Goal: Task Accomplishment & Management: Complete application form

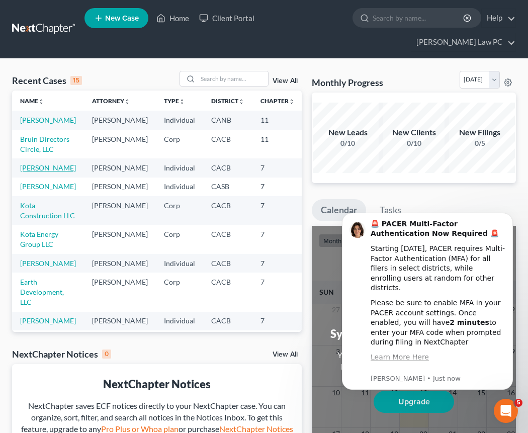
click at [29, 172] on link "[PERSON_NAME]" at bounding box center [48, 167] width 56 height 9
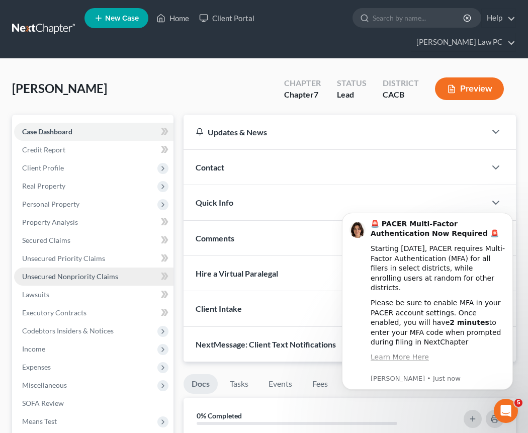
click at [85, 272] on span "Unsecured Nonpriority Claims" at bounding box center [70, 276] width 96 height 9
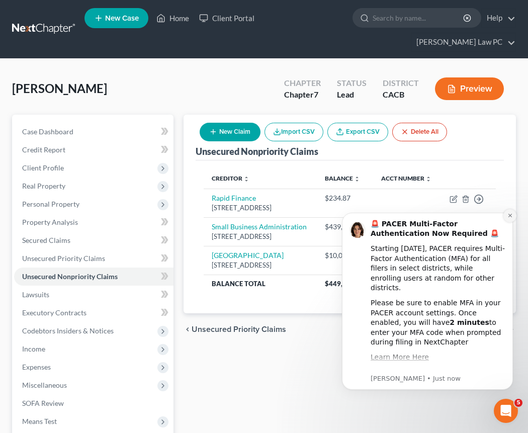
click at [508, 216] on icon "Dismiss notification" at bounding box center [510, 216] width 6 height 6
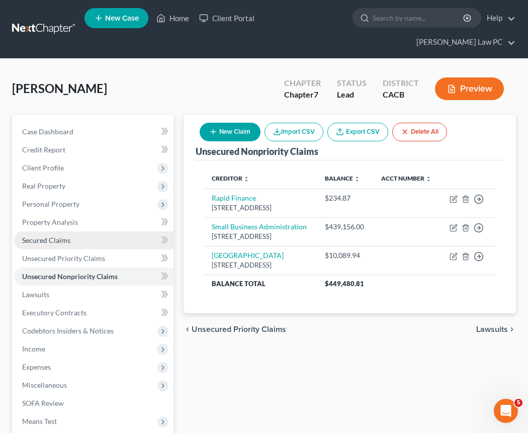
click at [84, 231] on link "Secured Claims" at bounding box center [93, 240] width 159 height 18
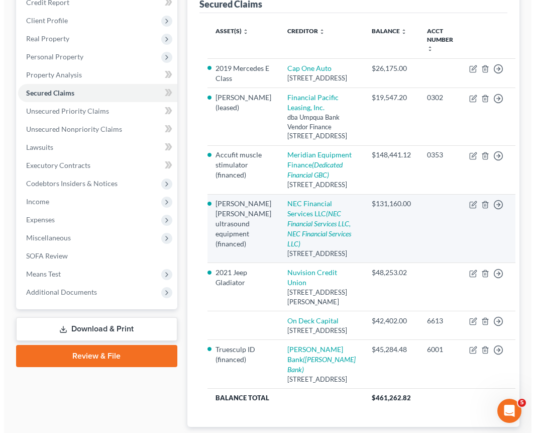
scroll to position [148, 0]
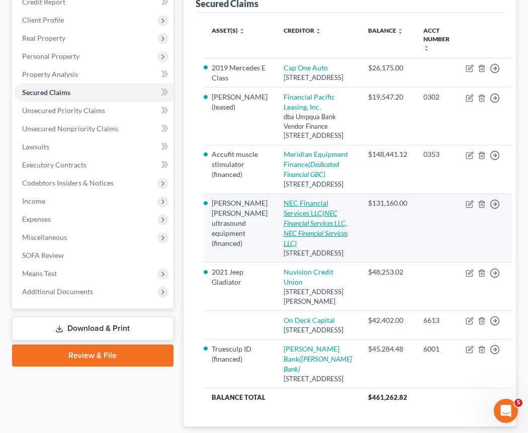
click at [291, 247] on link "NEC Financial Services LLC (NEC Financial Services LLC, NEC Financial Services …" at bounding box center [316, 223] width 64 height 49
select select "33"
select select "0"
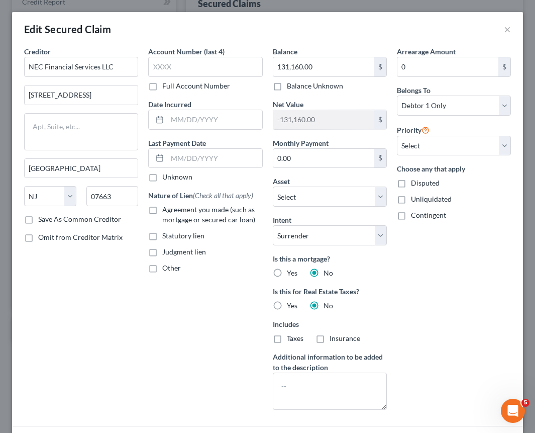
scroll to position [132, 0]
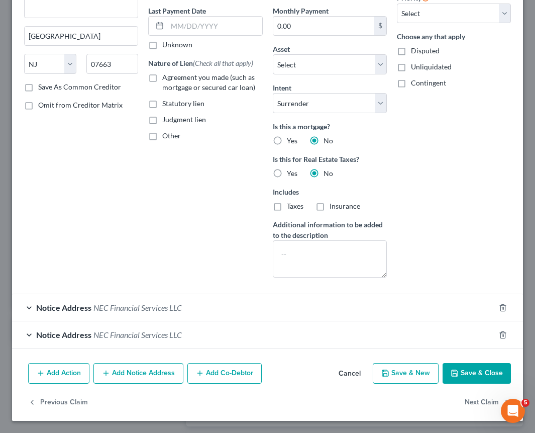
click at [257, 305] on div "Notice Address NEC Financial Services LLC" at bounding box center [253, 307] width 483 height 27
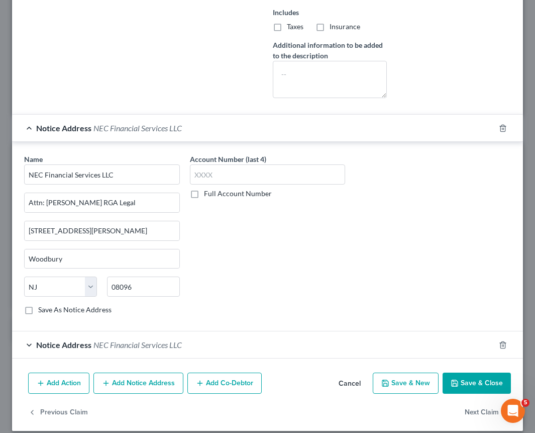
scroll to position [322, 0]
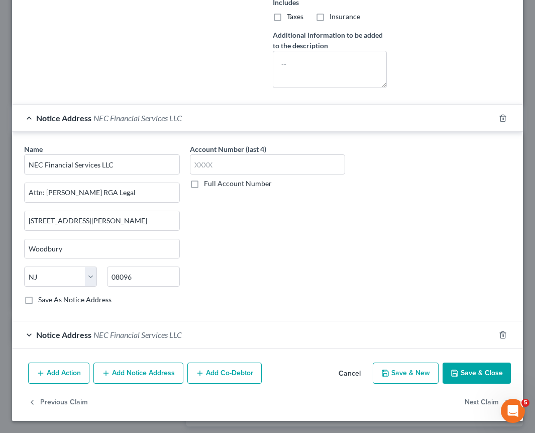
click at [271, 334] on div "Notice Address NEC Financial Services LLC" at bounding box center [253, 334] width 483 height 27
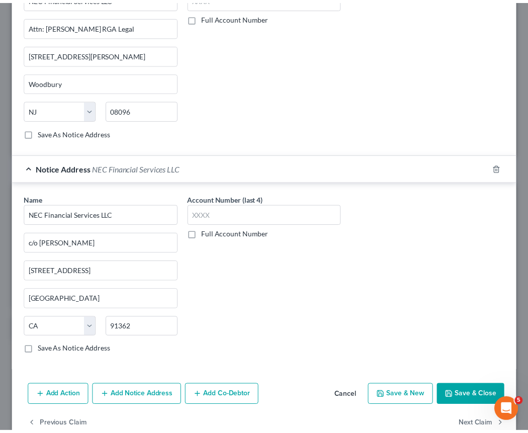
scroll to position [496, 0]
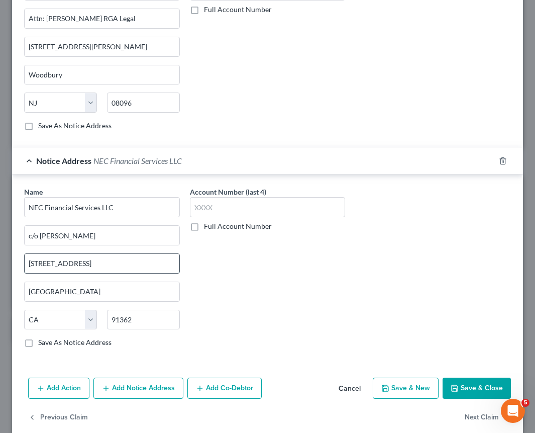
click at [49, 264] on input "[STREET_ADDRESS]" at bounding box center [102, 263] width 155 height 19
type input "[STREET_ADDRESS]"
click at [482, 392] on button "Save & Close" at bounding box center [477, 388] width 68 height 21
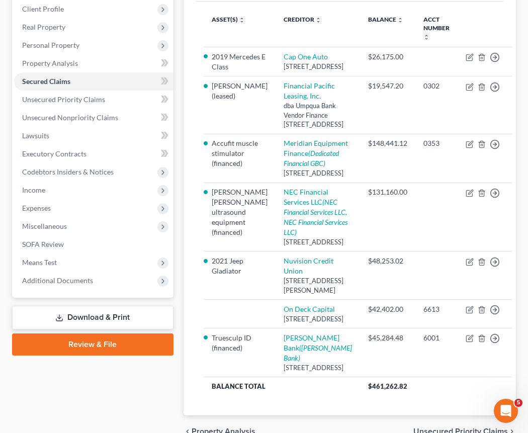
scroll to position [116, 0]
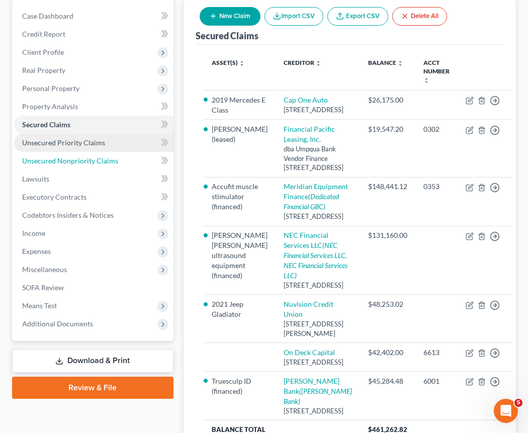
click at [80, 156] on span "Unsecured Nonpriority Claims" at bounding box center [70, 160] width 96 height 9
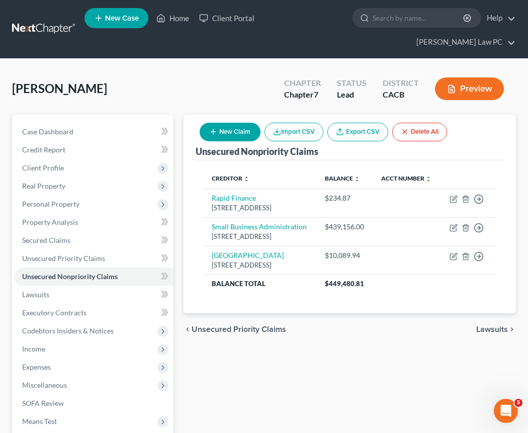
click at [241, 123] on button "New Claim" at bounding box center [230, 132] width 61 height 19
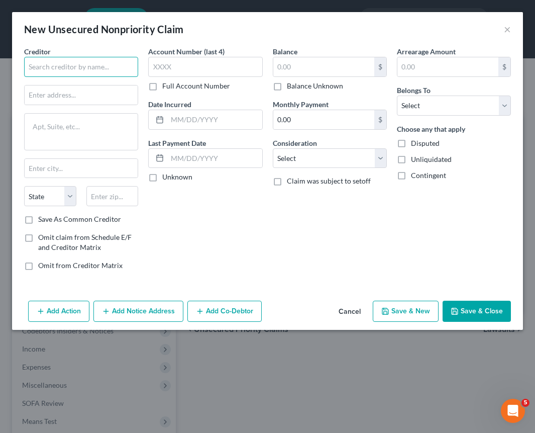
click at [82, 62] on input "text" at bounding box center [81, 67] width 114 height 20
type input "MMP Capital LLC"
type input "19 Engineers [PERSON_NAME]"
type input "11735"
type input "Farmingdale"
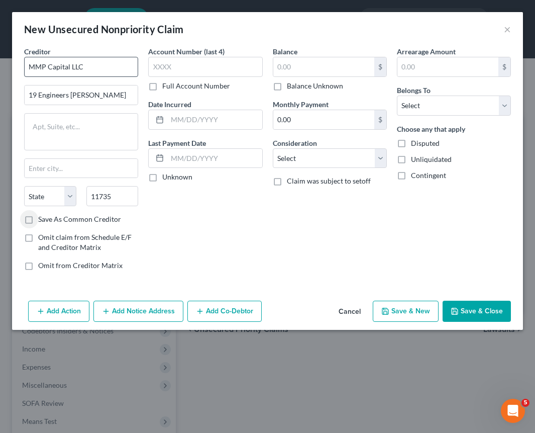
select select "35"
click at [338, 86] on label "Balance Unknown" at bounding box center [315, 86] width 56 height 10
click at [298, 86] on input "Balance Unknown" at bounding box center [294, 84] width 7 height 7
checkbox input "true"
type input "0.00"
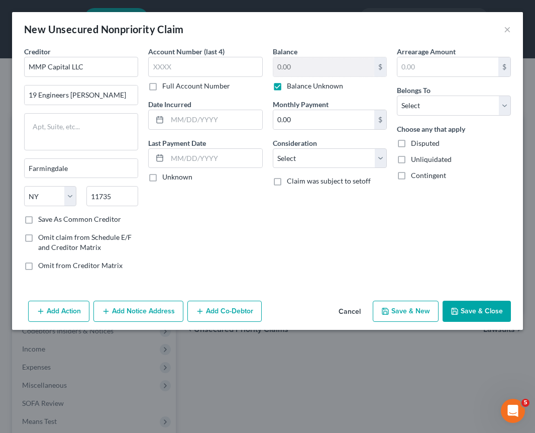
click at [473, 316] on button "Save & Close" at bounding box center [477, 311] width 68 height 21
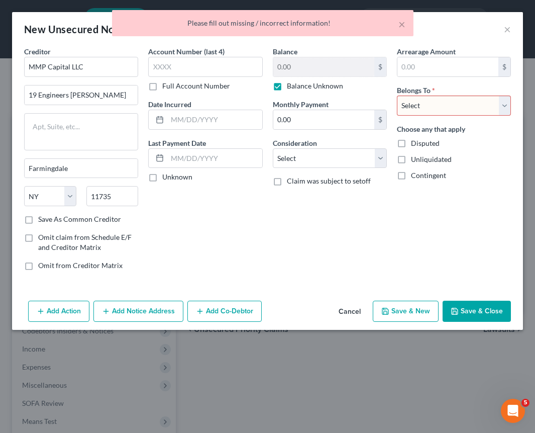
click at [419, 105] on select "Select Debtor 1 Only Debtor 2 Only Debtor 1 And Debtor 2 Only At Least One Of T…" at bounding box center [454, 106] width 114 height 20
select select "3"
click at [469, 312] on button "Save & Close" at bounding box center [477, 311] width 68 height 21
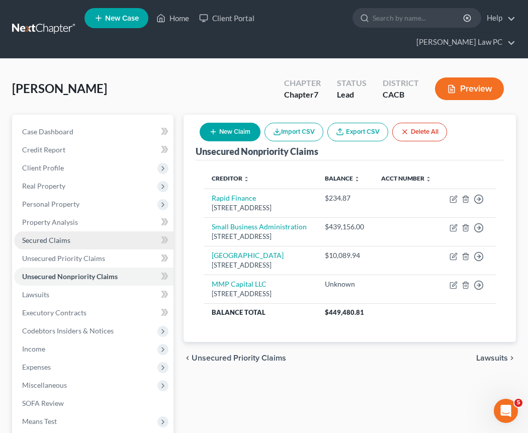
click at [63, 236] on span "Secured Claims" at bounding box center [46, 240] width 48 height 9
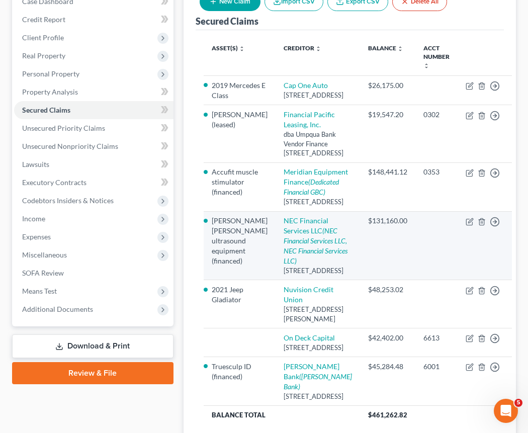
scroll to position [322, 0]
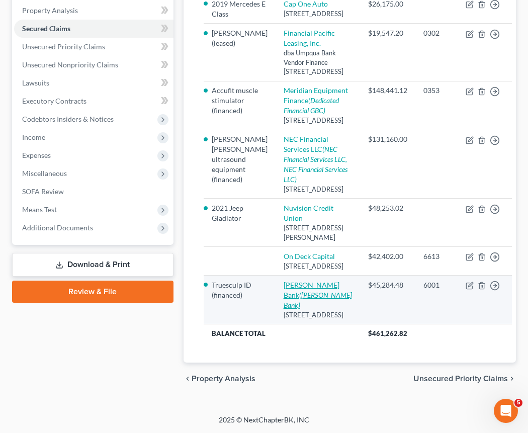
click at [289, 281] on link "[PERSON_NAME] Bank ([PERSON_NAME] Bank)" at bounding box center [318, 295] width 68 height 29
select select "24"
select select "0"
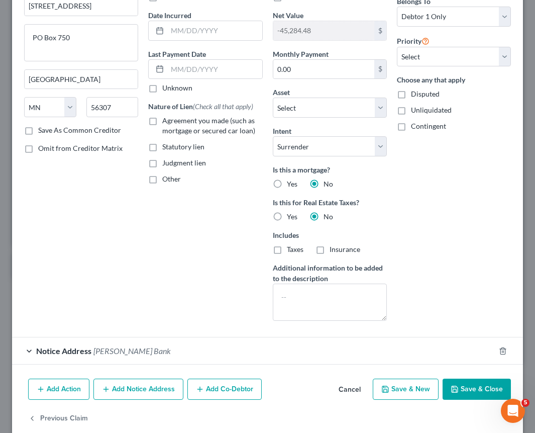
scroll to position [105, 0]
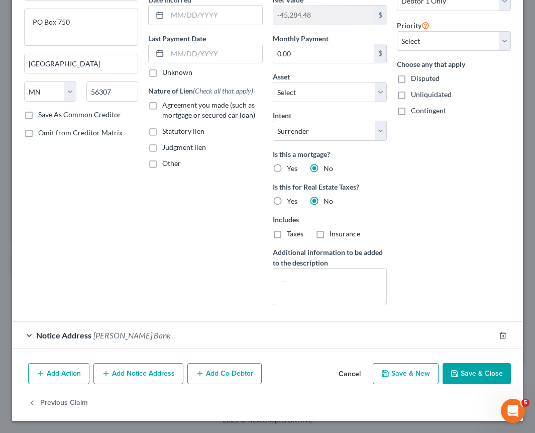
click at [152, 329] on div "Notice Address [PERSON_NAME] Bank" at bounding box center [253, 335] width 483 height 27
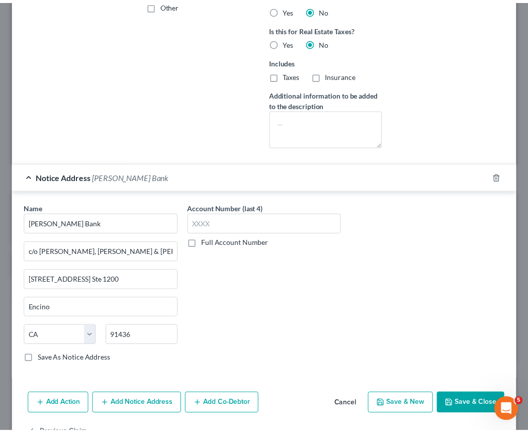
scroll to position [294, 0]
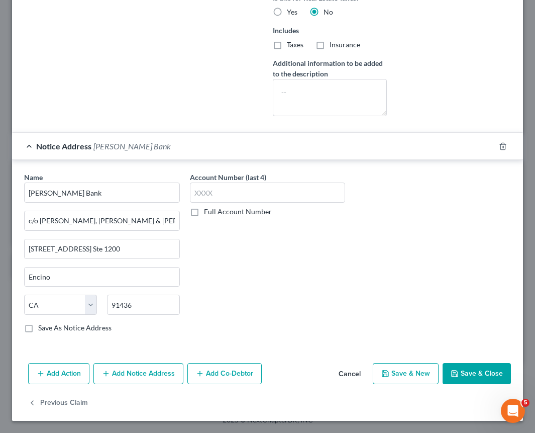
click at [487, 371] on button "Save & Close" at bounding box center [477, 373] width 68 height 21
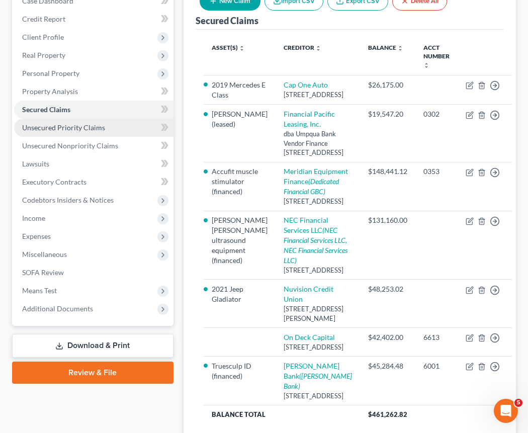
scroll to position [0, 0]
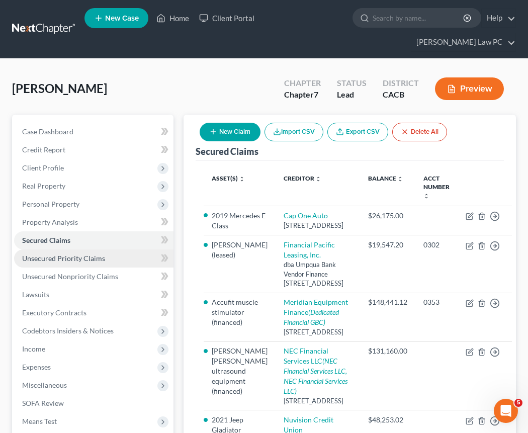
click at [68, 254] on span "Unsecured Priority Claims" at bounding box center [63, 258] width 83 height 9
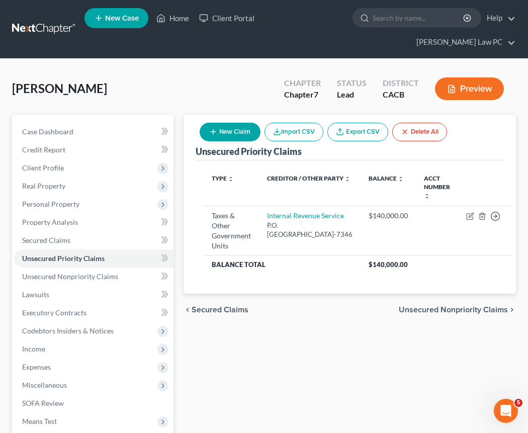
click at [228, 123] on button "New Claim" at bounding box center [230, 132] width 61 height 19
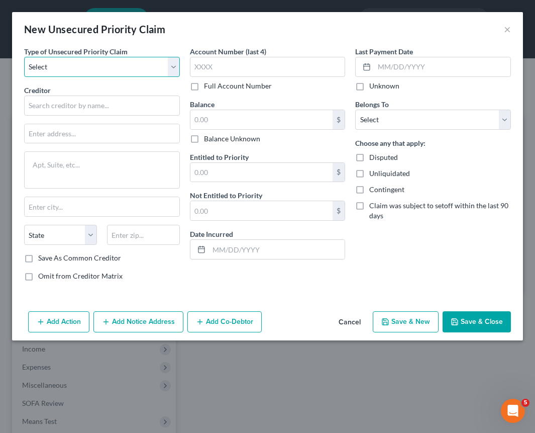
click at [69, 66] on select "Select Taxes & Other Government Units Domestic Support Obligations Extensions o…" at bounding box center [102, 67] width 156 height 20
select select "0"
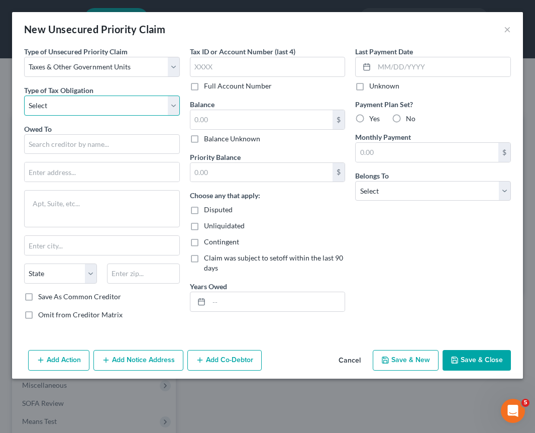
click at [90, 109] on select "Select Federal City State Franchise Tax Board Other" at bounding box center [102, 106] width 156 height 20
select select "2"
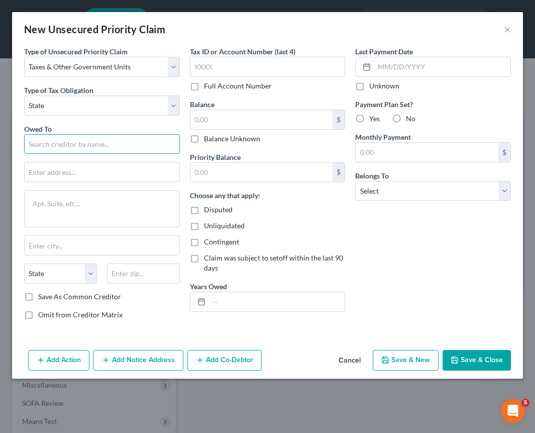
click at [93, 144] on input "text" at bounding box center [102, 144] width 156 height 20
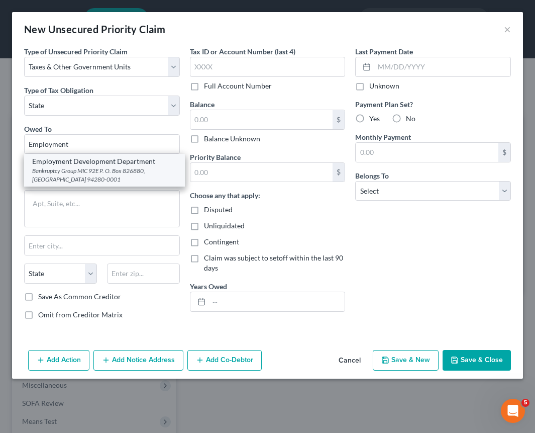
click at [83, 168] on div "Bankruptcy Group MIC 92E P. O. Box 826880, [GEOGRAPHIC_DATA] 94280-0001" at bounding box center [104, 174] width 145 height 17
type input "Employment Development Department"
type input "Bankruptcy Group MIC 92E"
type textarea "P. O. Box 826880"
type input "SACRAMENTO"
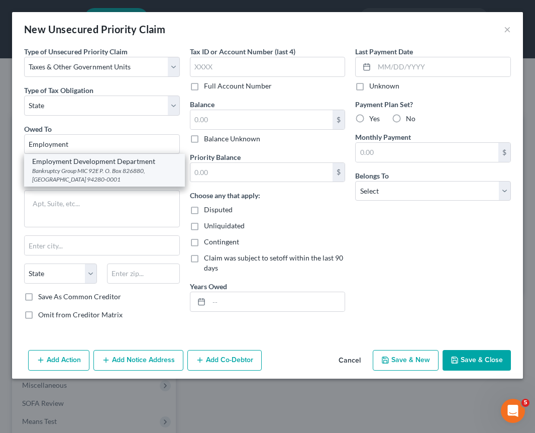
select select "4"
type input "94280-0001"
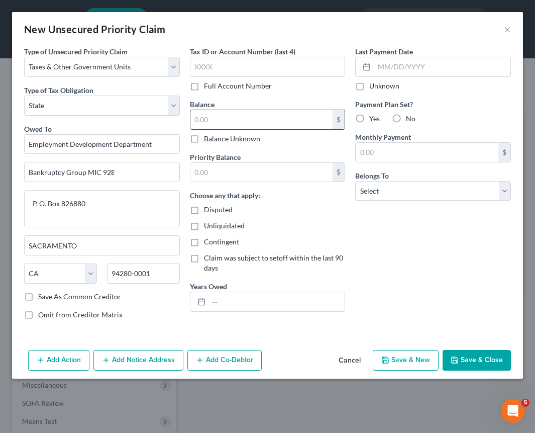
click at [260, 118] on input "text" at bounding box center [262, 119] width 143 height 19
type input "1,500.56"
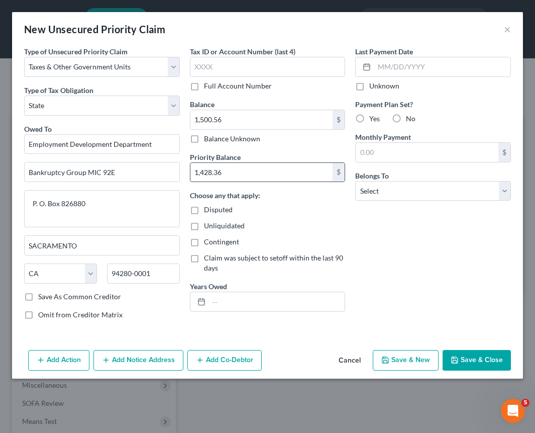
type input "1,428.36"
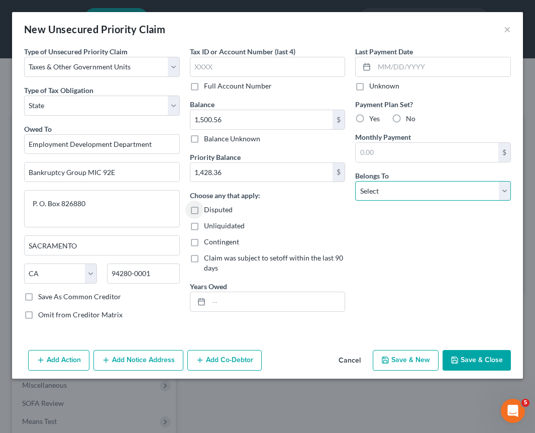
click at [399, 189] on select "Select Debtor 1 Only Debtor 2 Only Debtor 1 And Debtor 2 Only At Least One Of T…" at bounding box center [433, 191] width 156 height 20
select select "0"
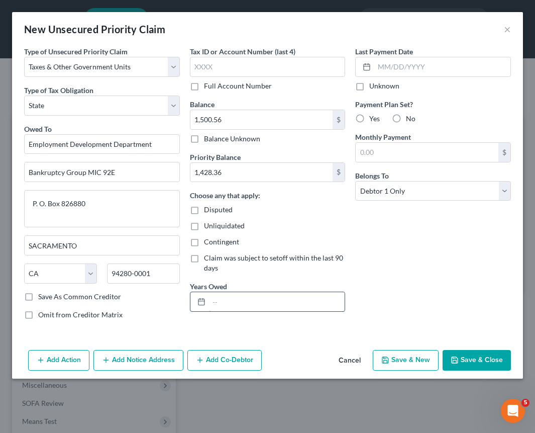
click at [319, 307] on input "text" at bounding box center [277, 301] width 136 height 19
type input "2024"
click at [477, 358] on button "Save & Close" at bounding box center [477, 360] width 68 height 21
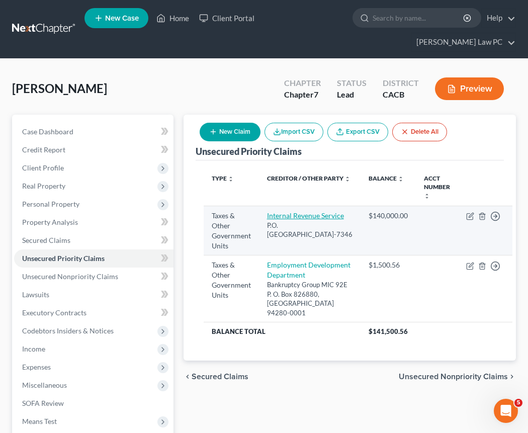
click at [300, 211] on link "Internal Revenue Service" at bounding box center [305, 215] width 77 height 9
select select "0"
select select "39"
select select "4"
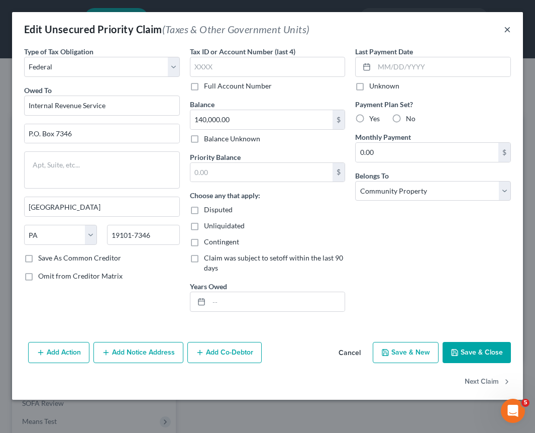
click at [509, 32] on button "×" at bounding box center [507, 29] width 7 height 12
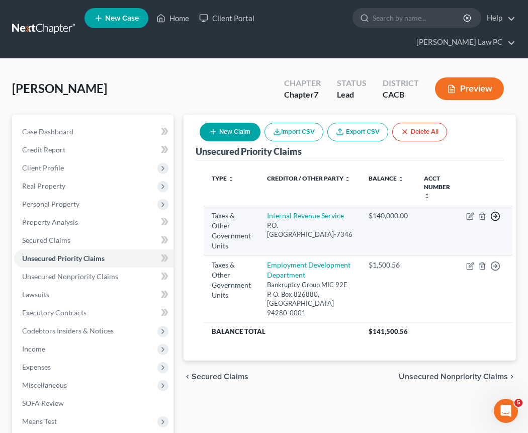
click at [495, 215] on polyline "button" at bounding box center [496, 217] width 2 height 4
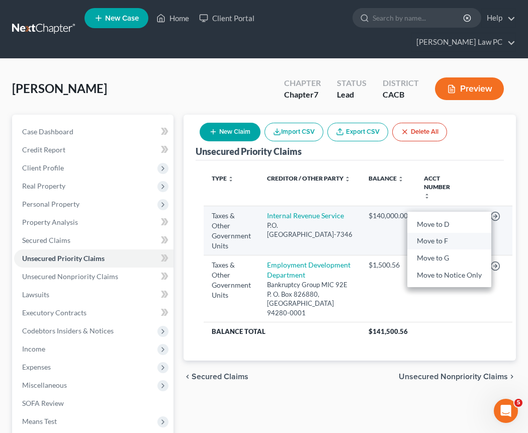
click at [447, 232] on link "Move to F" at bounding box center [449, 240] width 84 height 17
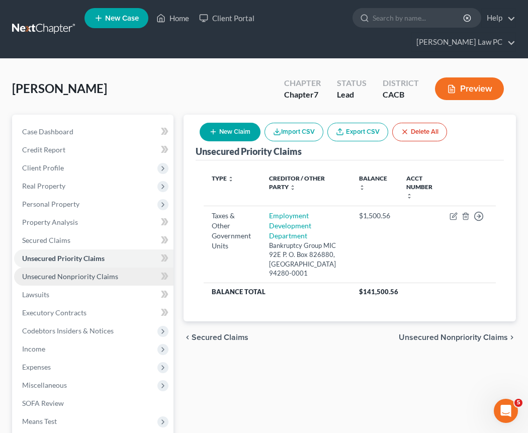
click at [67, 267] on link "Unsecured Nonpriority Claims" at bounding box center [93, 276] width 159 height 18
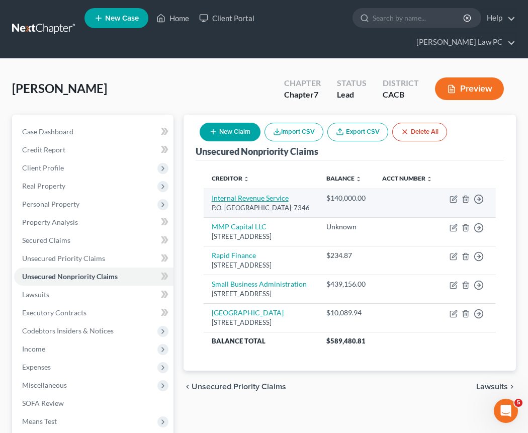
click at [238, 194] on link "Internal Revenue Service" at bounding box center [250, 198] width 77 height 9
select select "39"
select select "4"
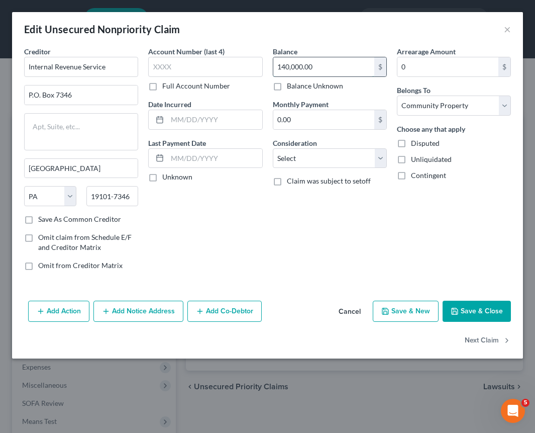
drag, startPoint x: 337, startPoint y: 72, endPoint x: 333, endPoint y: 64, distance: 9.4
click at [333, 64] on input "140,000.00" at bounding box center [323, 66] width 101 height 19
click at [311, 67] on input "140,000.00" at bounding box center [323, 66] width 101 height 19
type input "101,347.63"
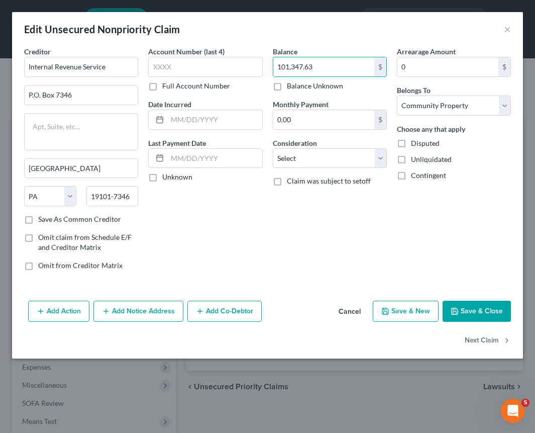
click at [474, 313] on button "Save & Close" at bounding box center [477, 311] width 68 height 21
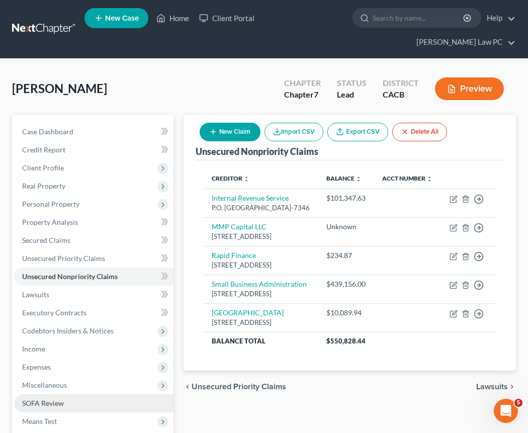
click at [56, 394] on link "SOFA Review" at bounding box center [93, 403] width 159 height 18
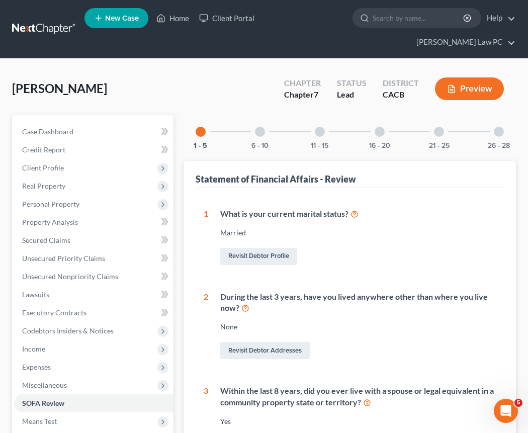
click at [263, 127] on div at bounding box center [260, 132] width 10 height 10
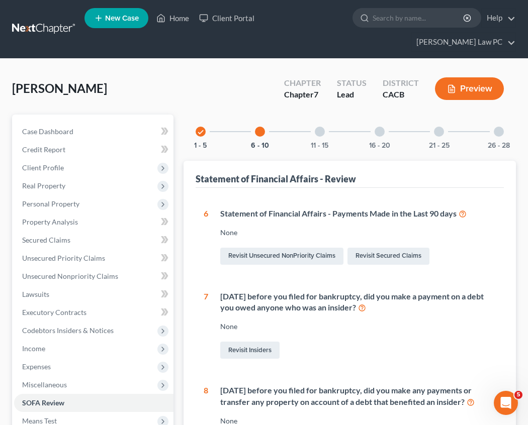
click at [324, 116] on div "11 - 15" at bounding box center [320, 132] width 34 height 34
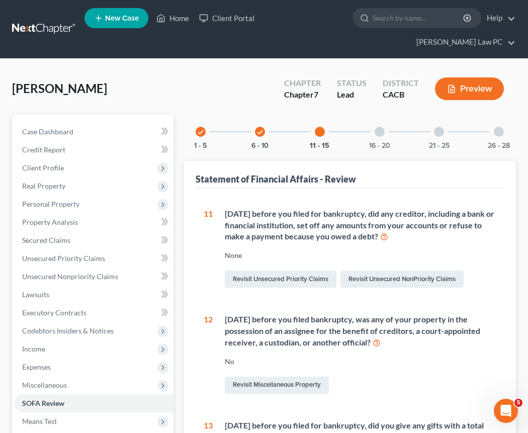
click at [381, 127] on div at bounding box center [380, 132] width 10 height 10
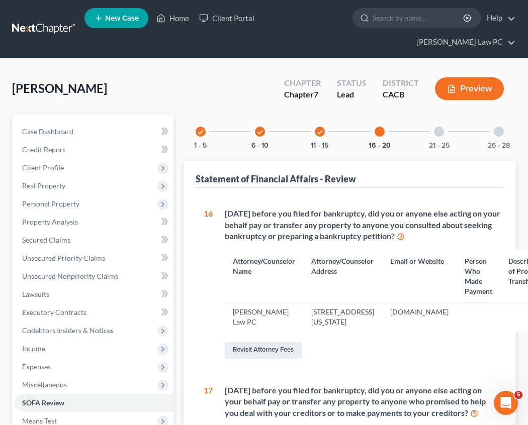
click at [198, 129] on icon "check" at bounding box center [200, 132] width 7 height 7
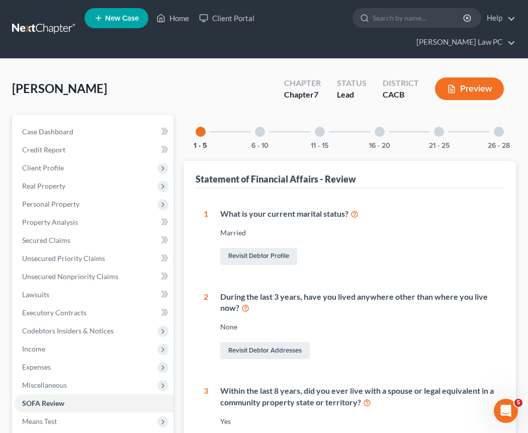
click at [256, 127] on div at bounding box center [260, 132] width 10 height 10
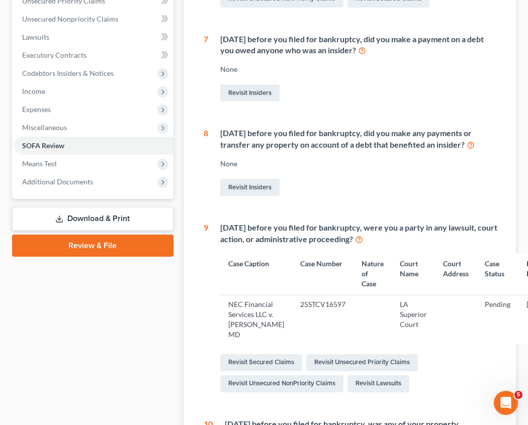
scroll to position [439, 0]
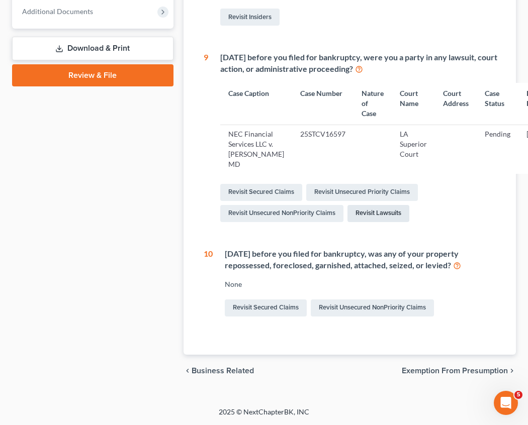
click at [376, 212] on link "Revisit Lawsuits" at bounding box center [378, 213] width 62 height 17
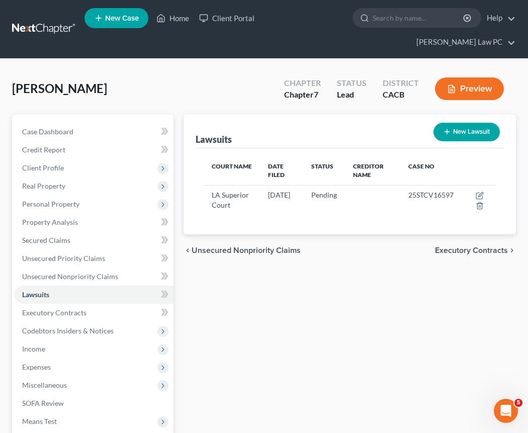
click at [453, 123] on button "New Lawsuit" at bounding box center [466, 132] width 66 height 19
select select "0"
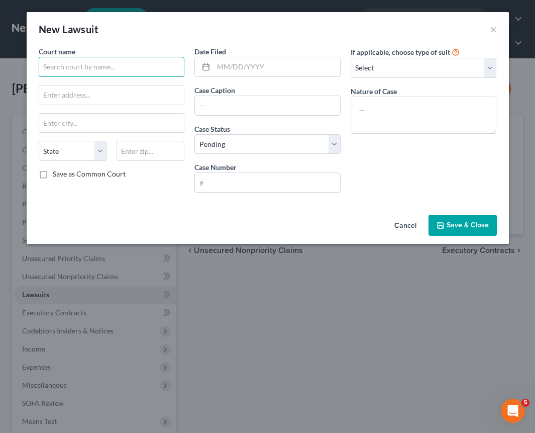
click at [95, 72] on input "text" at bounding box center [112, 67] width 146 height 20
type input "LA County Superior Court"
type input "[STREET_ADDRESS]"
type input "91801"
type input "Alhambra"
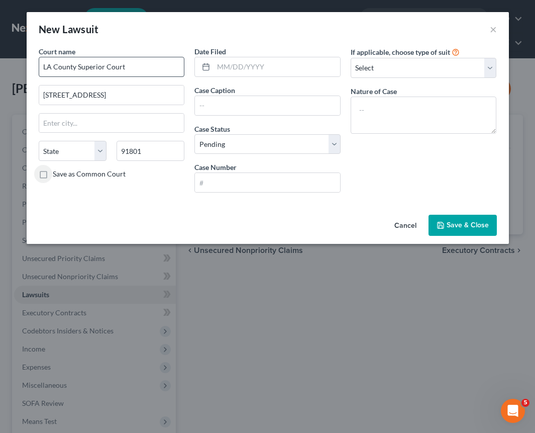
select select "4"
click at [245, 183] on input "text" at bounding box center [267, 182] width 145 height 19
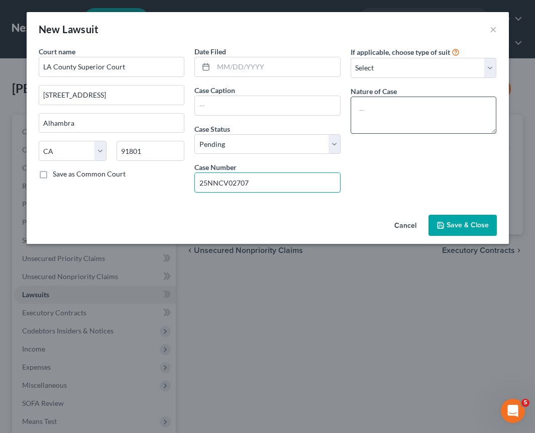
type input "25NNCV02707"
click at [386, 106] on textarea at bounding box center [424, 115] width 146 height 37
type textarea "CIVIL"
click at [229, 184] on input "25NNCV02707" at bounding box center [267, 182] width 145 height 19
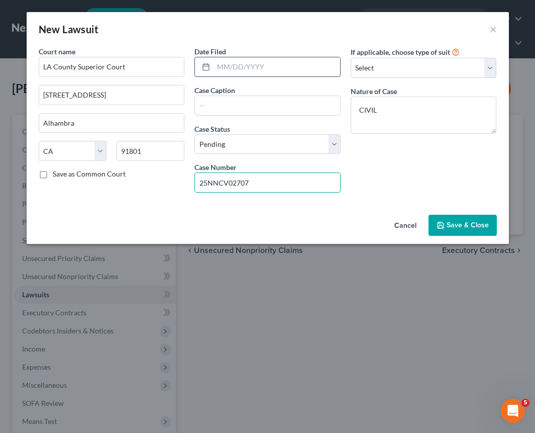
click at [241, 68] on input "text" at bounding box center [277, 66] width 127 height 19
paste input "[DATE]"
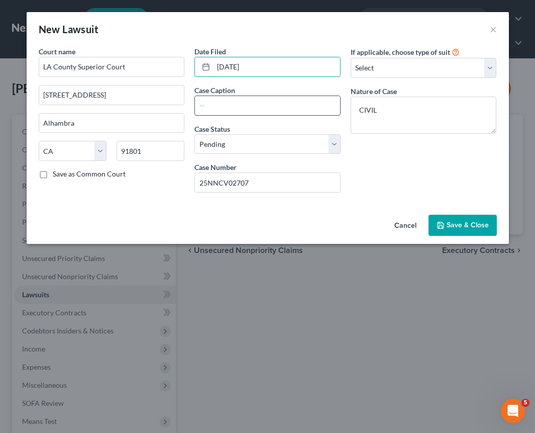
type input "[DATE]"
click at [206, 106] on input "text" at bounding box center [267, 105] width 145 height 19
type input "[PERSON_NAME] Bank et al v. [PERSON_NAME]"
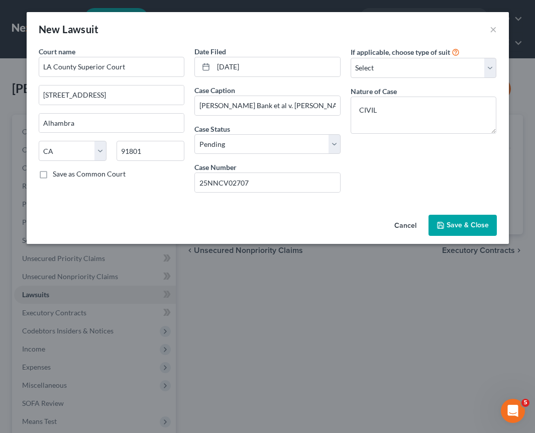
click at [460, 224] on span "Save & Close" at bounding box center [468, 225] width 42 height 9
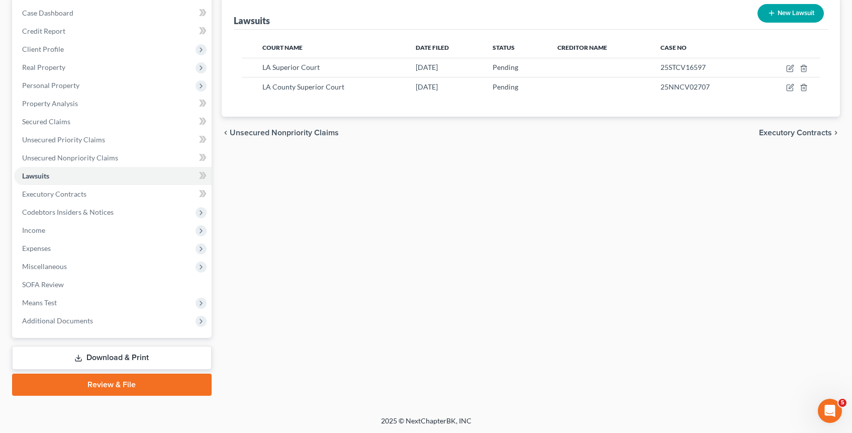
click at [111, 358] on link "Download & Print" at bounding box center [112, 358] width 200 height 24
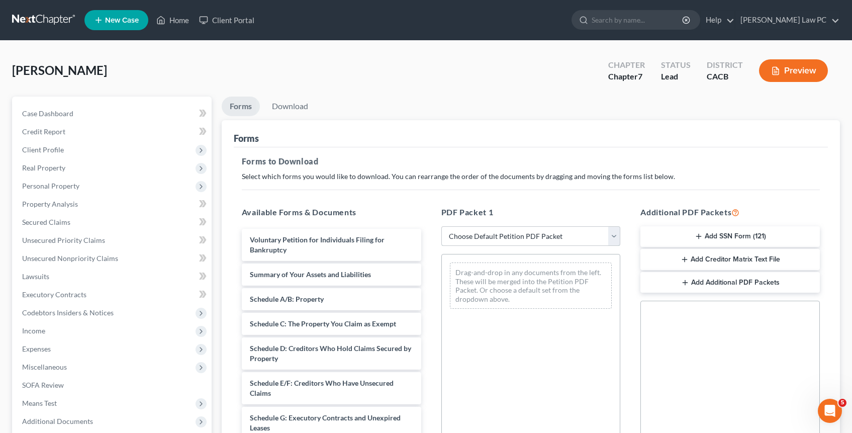
click at [482, 230] on select "Choose Default Petition PDF Packet Complete Bankruptcy Petition (all forms and …" at bounding box center [530, 236] width 179 height 20
select select "1"
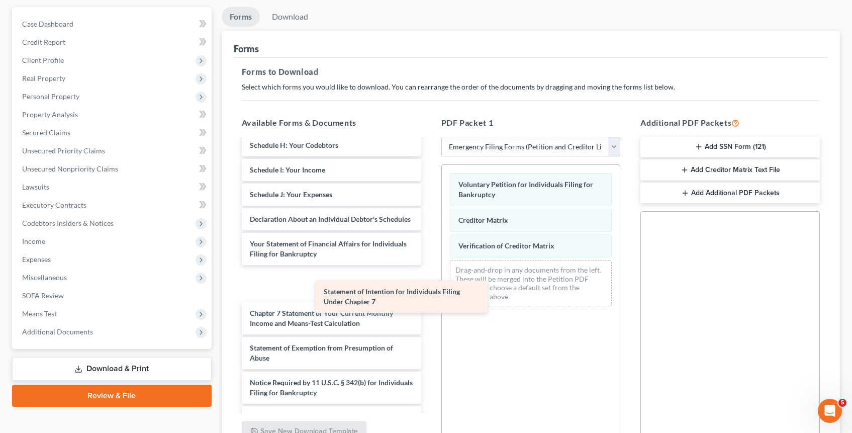
scroll to position [176, 0]
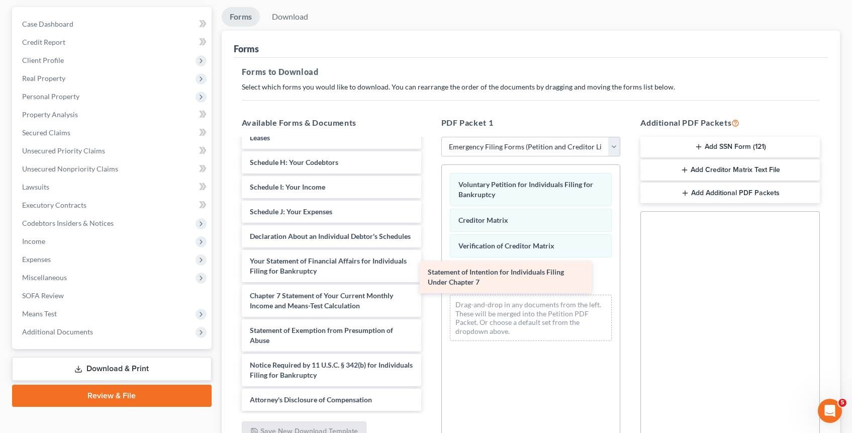
drag, startPoint x: 296, startPoint y: 294, endPoint x: 474, endPoint y: 278, distance: 179.1
click at [429, 278] on div "Statement of Intention for Individuals Filing Under Chapter 7 Summary of Your A…" at bounding box center [332, 191] width 196 height 437
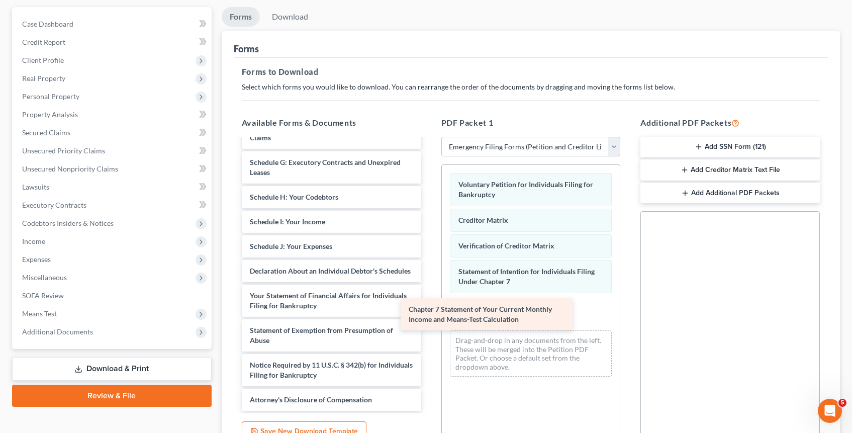
scroll to position [141, 0]
drag, startPoint x: 333, startPoint y: 304, endPoint x: 511, endPoint y: 318, distance: 178.5
click at [429, 318] on div "Chapter 7 Statement of Your Current Monthly Income and Means-Test Calculation S…" at bounding box center [332, 209] width 196 height 403
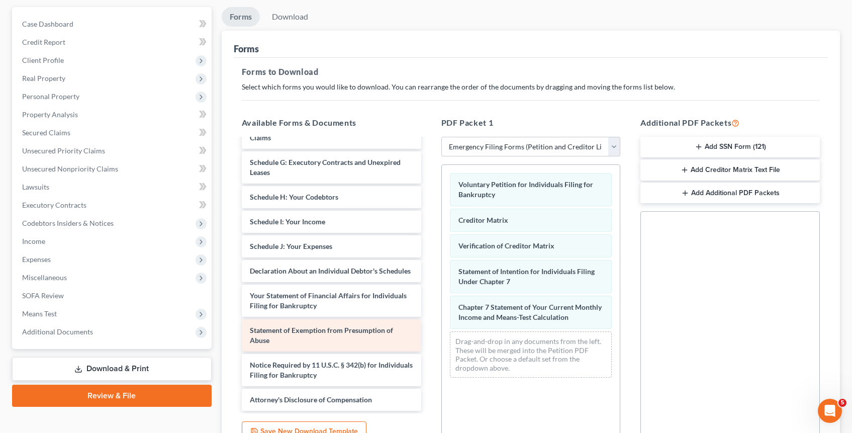
scroll to position [107, 0]
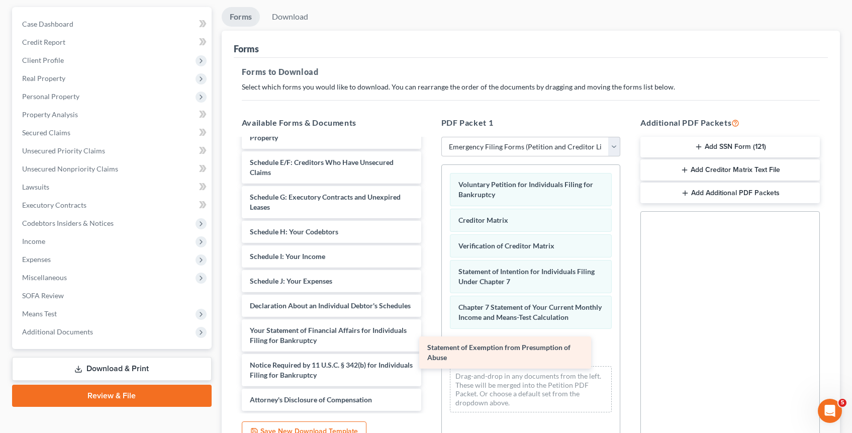
drag, startPoint x: 336, startPoint y: 337, endPoint x: 513, endPoint y: 355, distance: 177.8
click at [429, 355] on div "Statement of Exemption from Presumption of Abuse Summary of Your Assets and Lia…" at bounding box center [332, 227] width 196 height 368
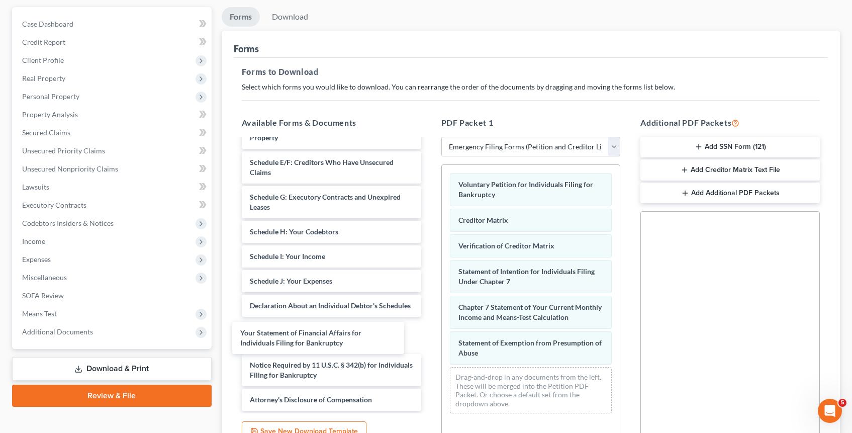
drag, startPoint x: 344, startPoint y: 334, endPoint x: 333, endPoint y: 335, distance: 11.1
click at [333, 336] on div "Your Statement of Financial Affairs for Individuals Filing for Bankruptcy Summa…" at bounding box center [332, 227] width 196 height 368
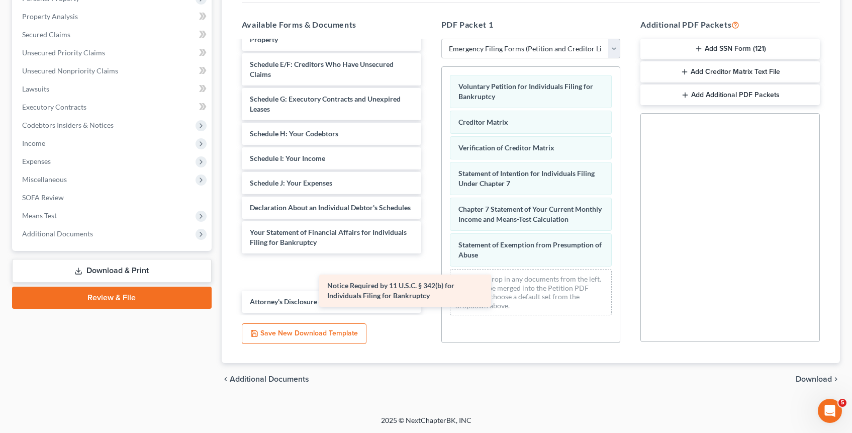
scroll to position [72, 0]
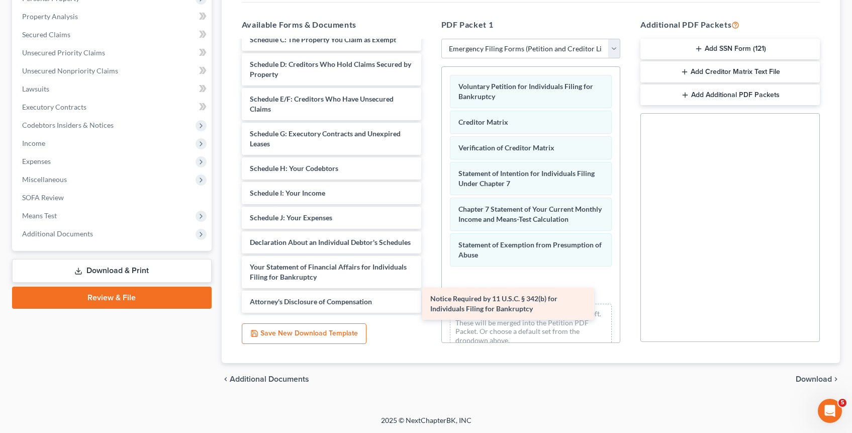
drag, startPoint x: 344, startPoint y: 273, endPoint x: 516, endPoint y: 303, distance: 174.5
click at [429, 303] on div "Notice Required by 11 U.S.C. § 342(b) for Individuals Filing for Bankruptcy Sum…" at bounding box center [332, 145] width 196 height 333
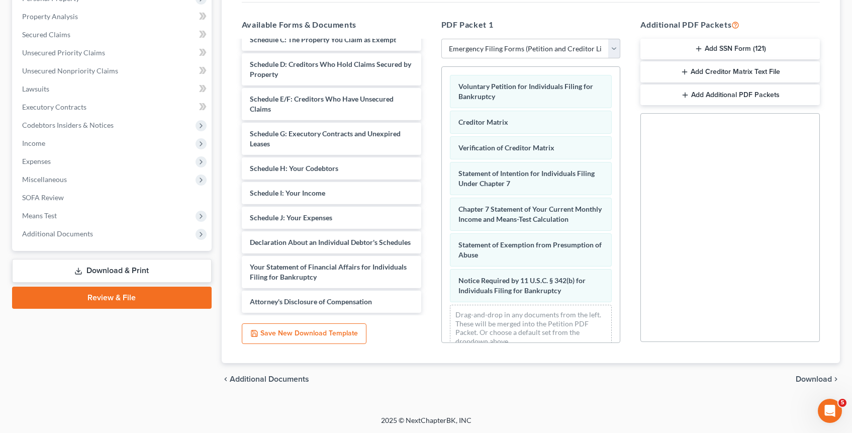
click at [535, 382] on span "Download" at bounding box center [814, 379] width 36 height 8
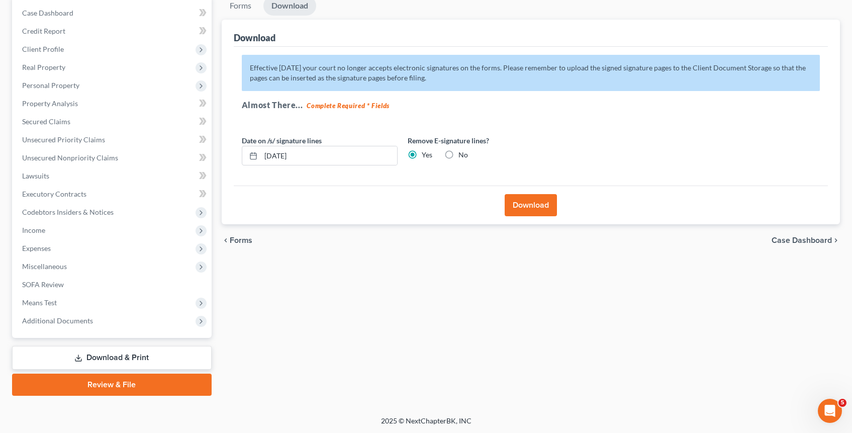
click at [529, 198] on button "Download" at bounding box center [531, 205] width 52 height 22
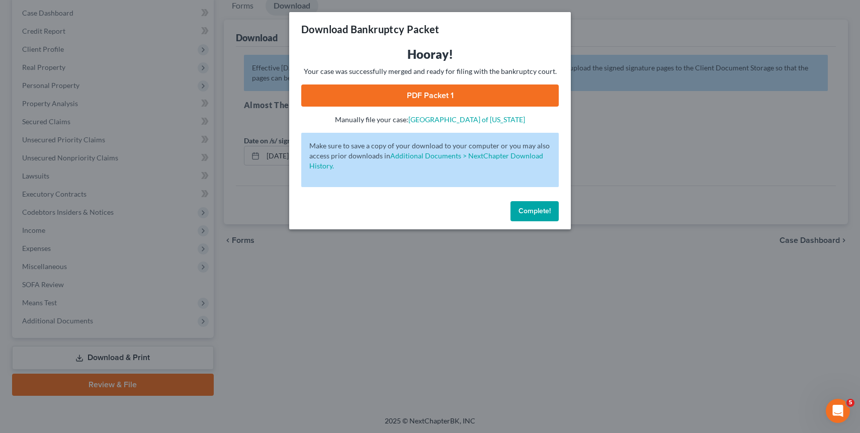
click at [436, 93] on link "PDF Packet 1" at bounding box center [429, 95] width 257 height 22
click at [525, 209] on span "Complete!" at bounding box center [534, 211] width 32 height 9
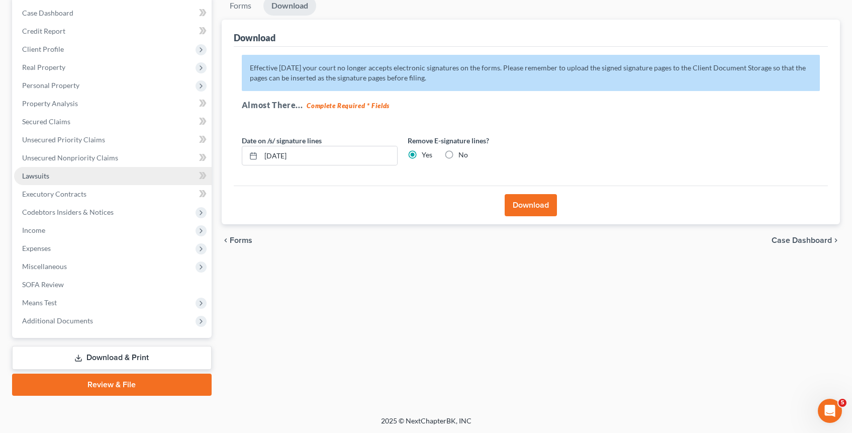
click at [40, 178] on span "Lawsuits" at bounding box center [35, 175] width 27 height 9
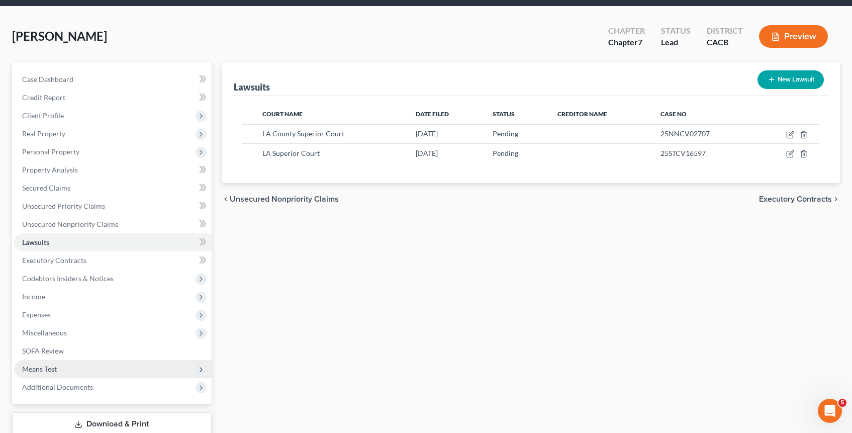
scroll to position [101, 0]
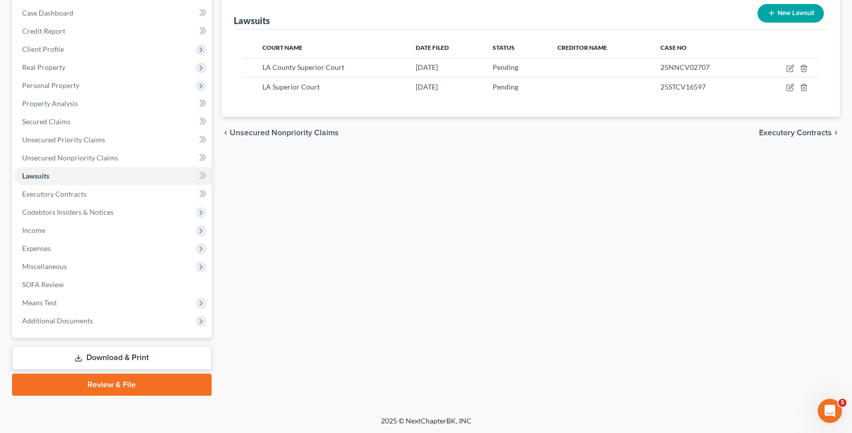
click at [139, 355] on link "Download & Print" at bounding box center [112, 358] width 200 height 24
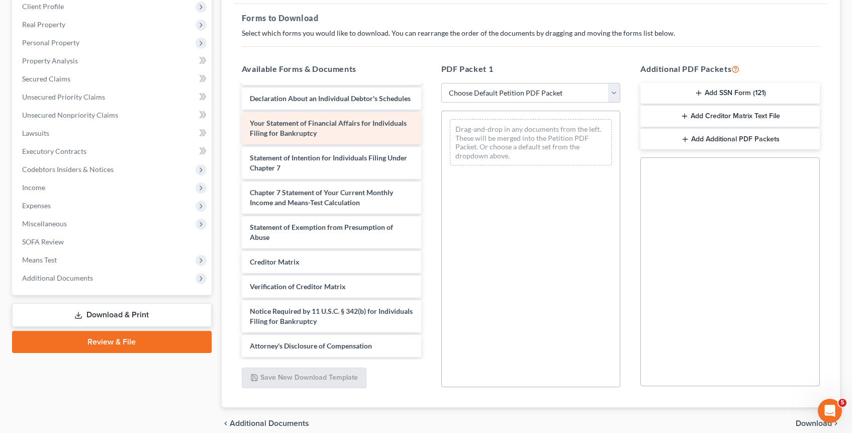
scroll to position [144, 0]
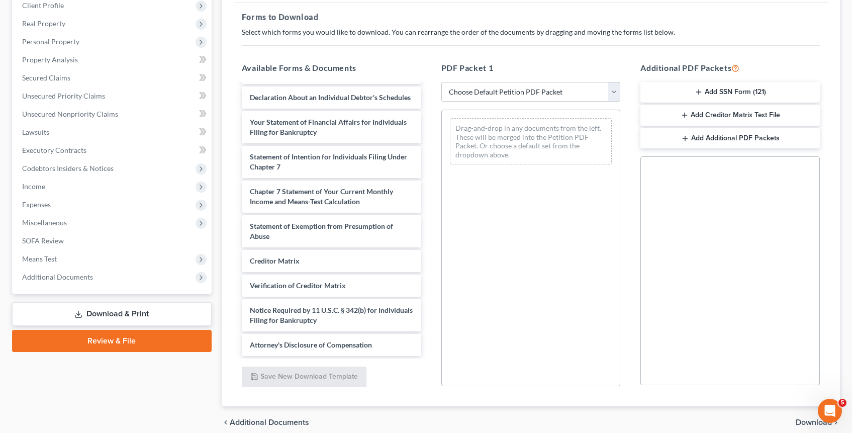
click at [535, 90] on button "Add SSN Form (121)" at bounding box center [729, 92] width 179 height 21
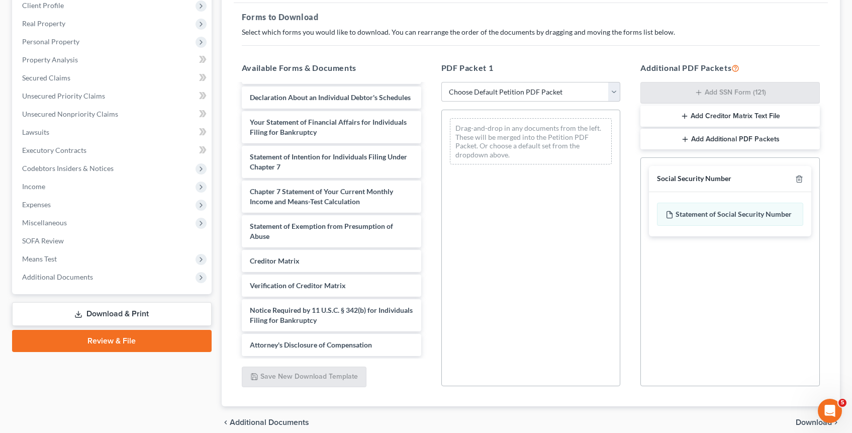
click at [535, 117] on button "Add Creditor Matrix Text File" at bounding box center [729, 116] width 179 height 21
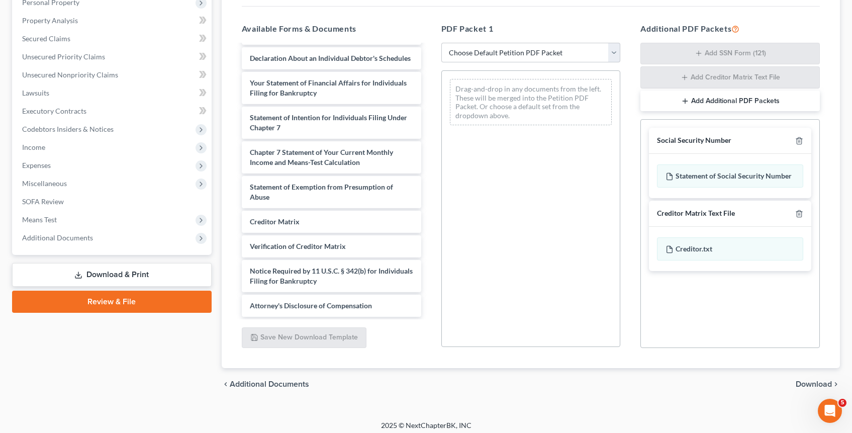
scroll to position [189, 0]
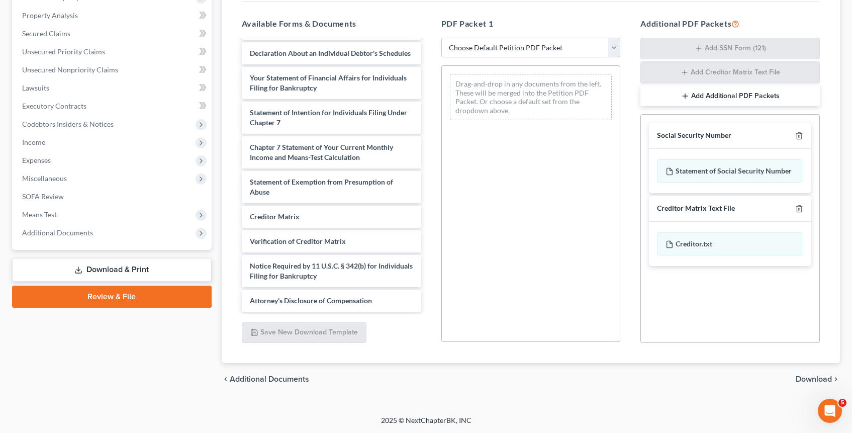
click at [535, 377] on span "Download" at bounding box center [814, 379] width 36 height 8
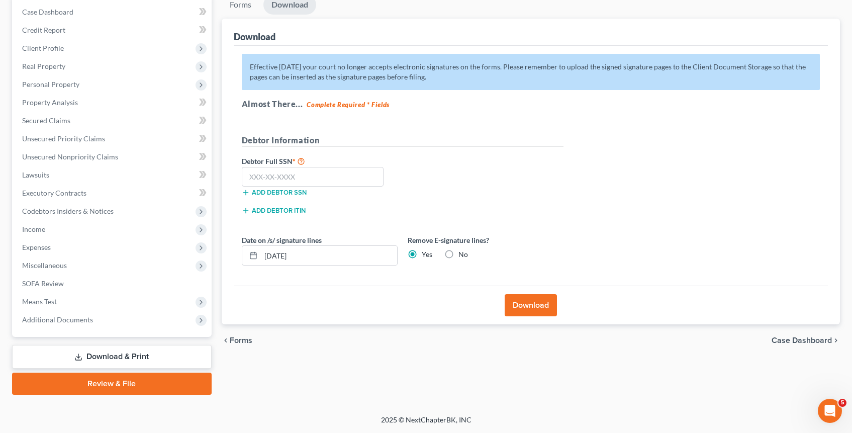
scroll to position [101, 0]
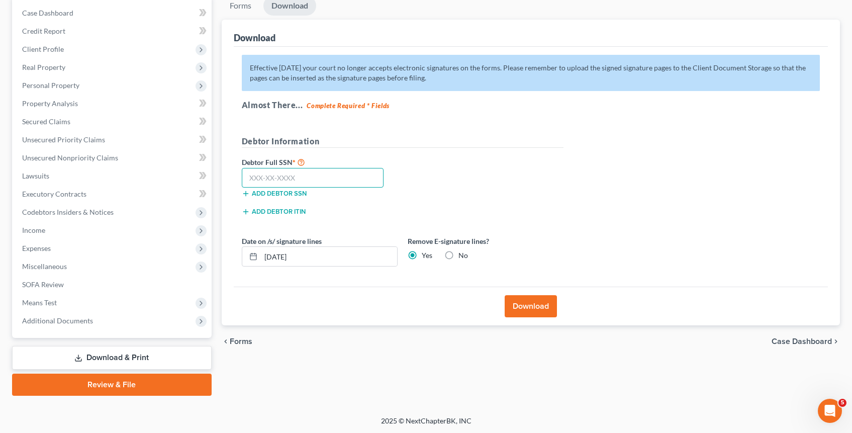
click at [363, 178] on input "text" at bounding box center [313, 178] width 142 height 20
type input "302-56-8512"
click at [529, 307] on button "Download" at bounding box center [531, 306] width 52 height 22
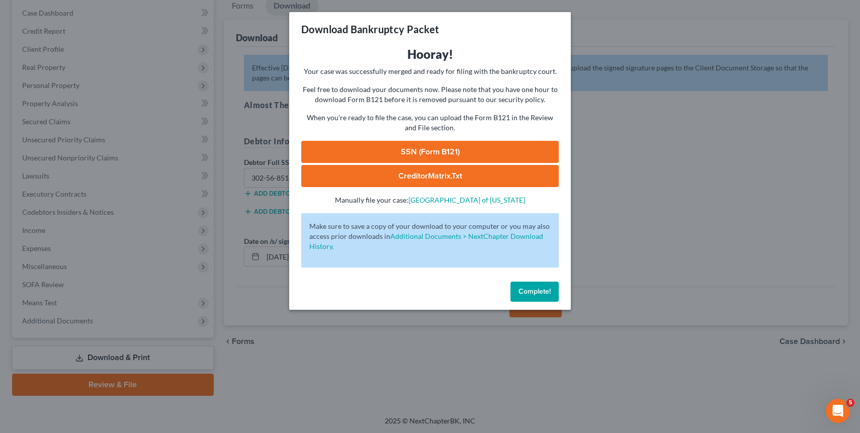
click at [472, 150] on link "SSN (Form B121)" at bounding box center [429, 152] width 257 height 22
click at [460, 175] on link "CreditorMatrix.txt" at bounding box center [429, 176] width 257 height 22
drag, startPoint x: 534, startPoint y: 294, endPoint x: 513, endPoint y: 294, distance: 20.6
click at [533, 295] on span "Complete!" at bounding box center [534, 291] width 32 height 9
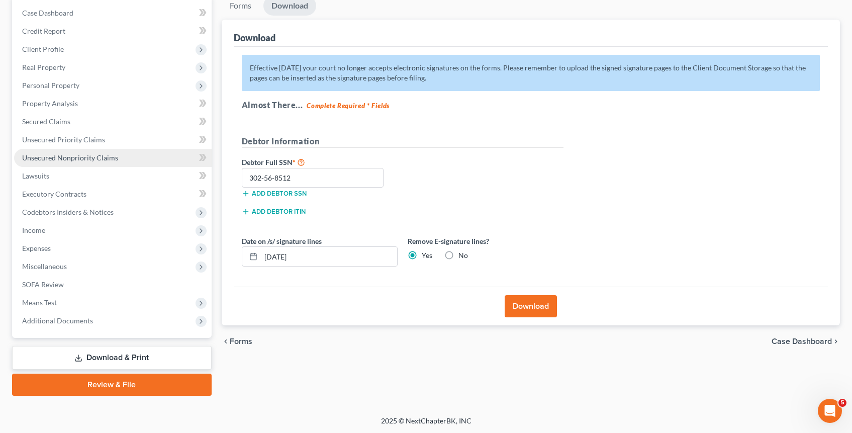
click at [105, 160] on span "Unsecured Nonpriority Claims" at bounding box center [70, 157] width 96 height 9
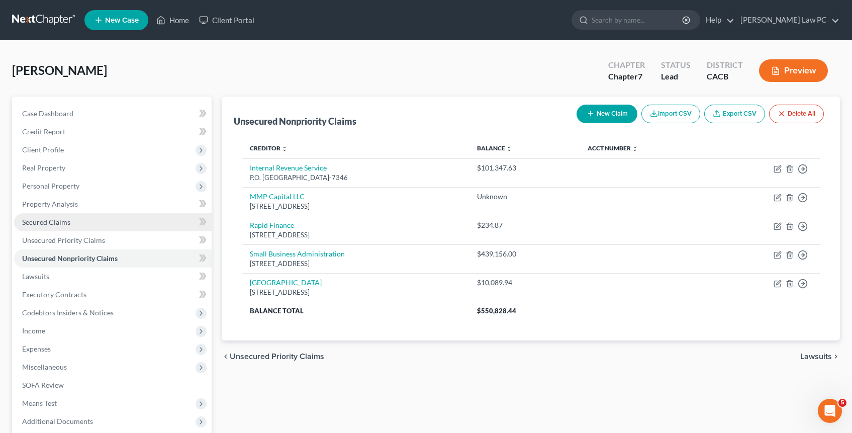
click at [85, 216] on link "Secured Claims" at bounding box center [113, 222] width 198 height 18
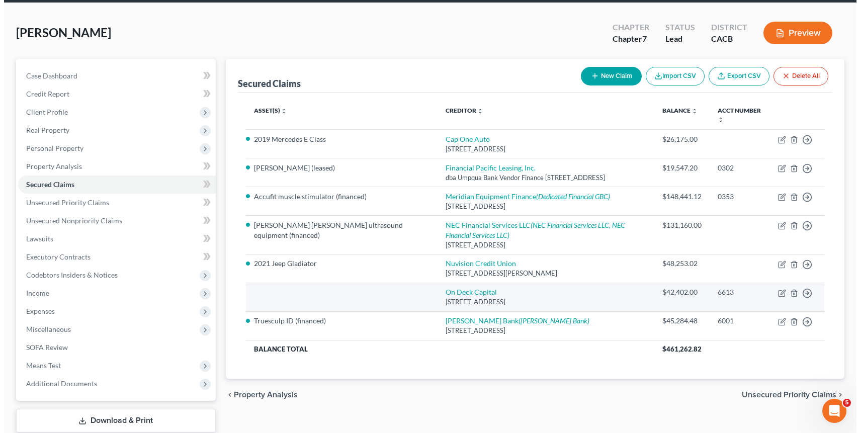
scroll to position [48, 0]
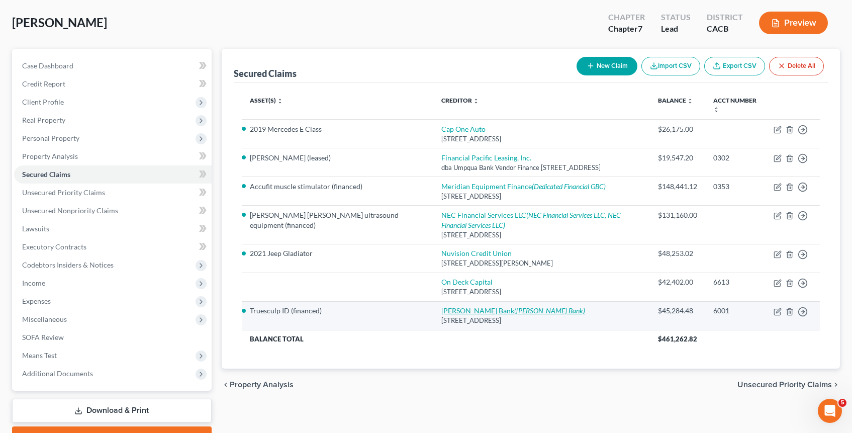
click at [514, 315] on icon "([PERSON_NAME] Bank)" at bounding box center [549, 310] width 71 height 9
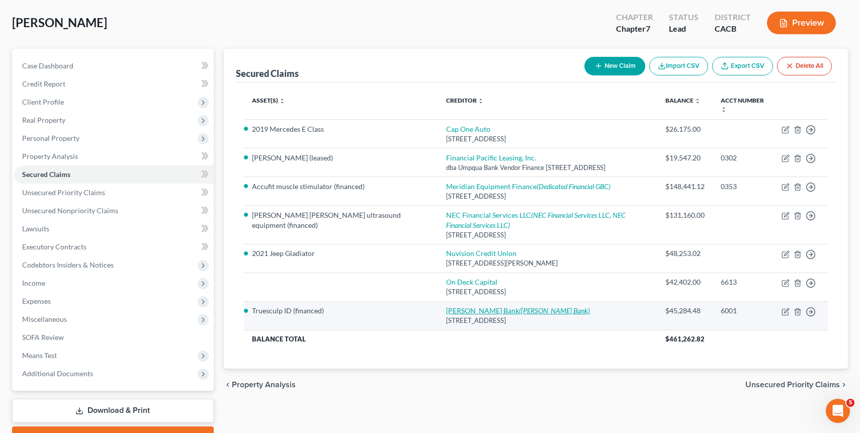
select select "24"
select select "0"
select select "4"
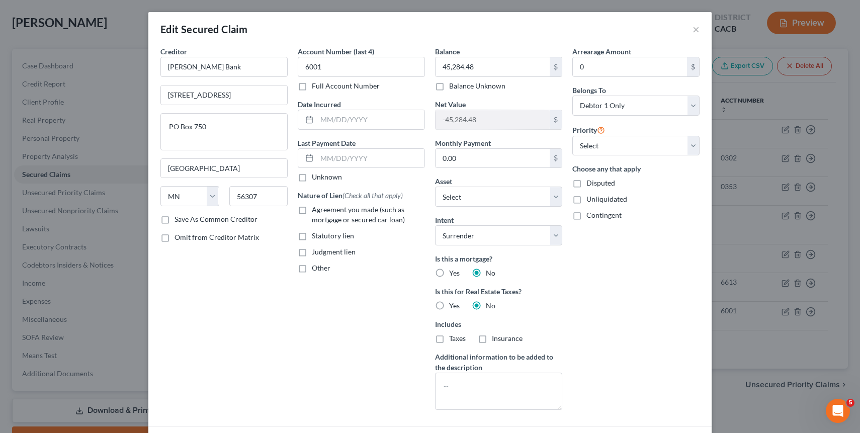
scroll to position [105, 0]
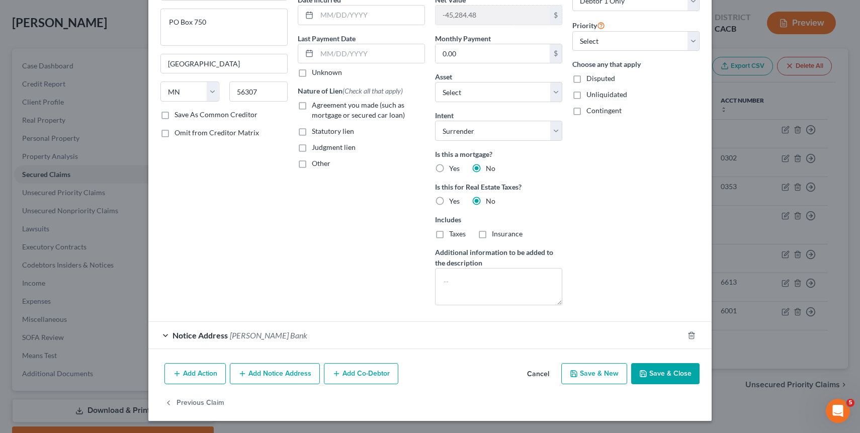
click at [259, 342] on div "Notice Address [PERSON_NAME] Bank" at bounding box center [415, 335] width 535 height 27
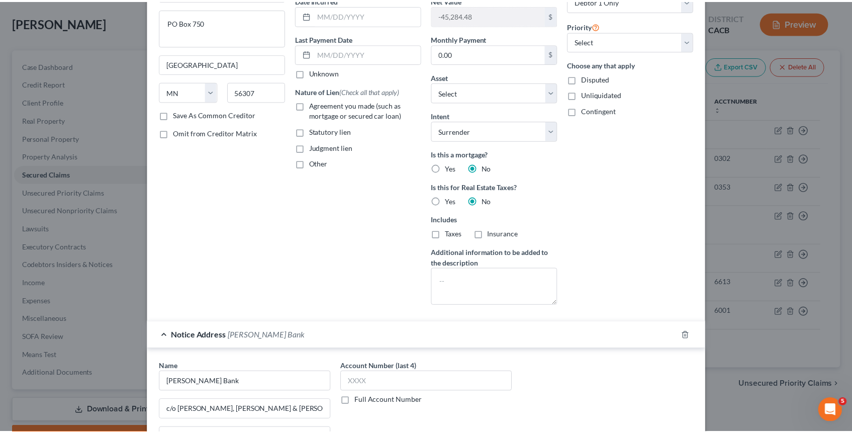
scroll to position [294, 0]
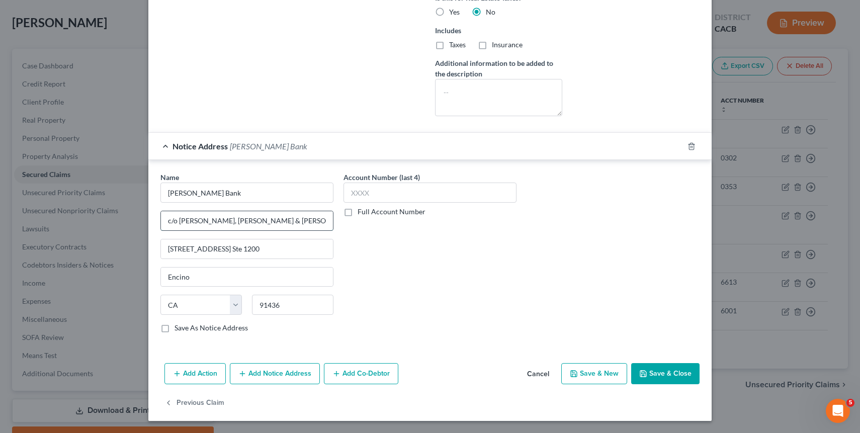
drag, startPoint x: 232, startPoint y: 219, endPoint x: 315, endPoint y: 224, distance: 83.1
click at [315, 224] on input "c/o [PERSON_NAME], [PERSON_NAME] & [PERSON_NAME]" at bounding box center [247, 220] width 172 height 19
click at [535, 375] on button "Save & Close" at bounding box center [665, 373] width 68 height 21
